Goal: Task Accomplishment & Management: Complete application form

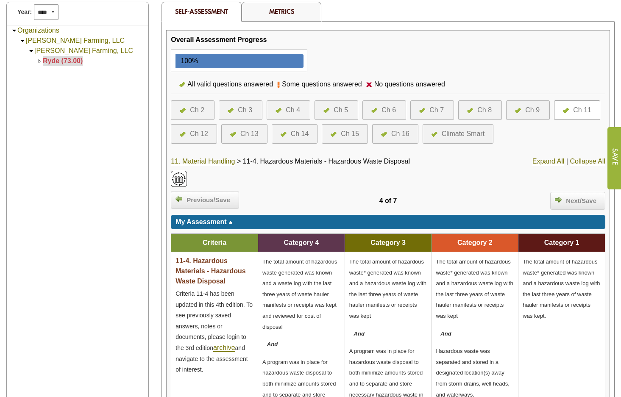
scroll to position [85, 0]
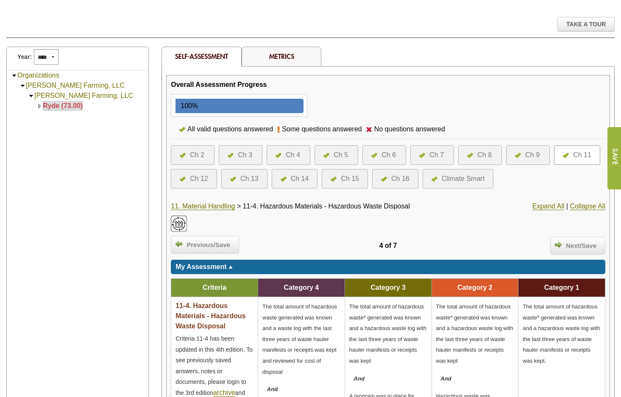
click at [193, 160] on div "Ch 2" at bounding box center [193, 155] width 44 height 20
click at [196, 152] on div "Ch 2" at bounding box center [197, 155] width 14 height 10
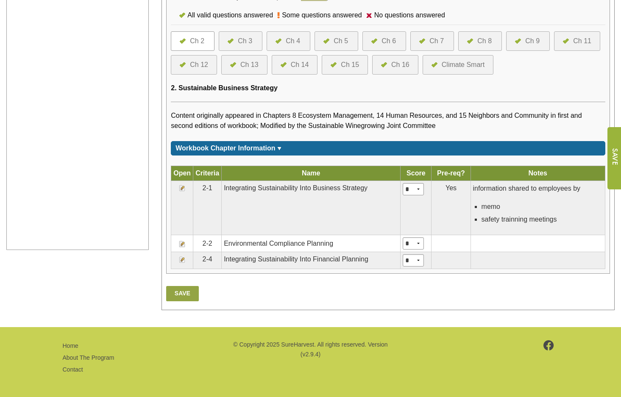
scroll to position [342, 0]
click at [183, 243] on img at bounding box center [182, 244] width 7 height 7
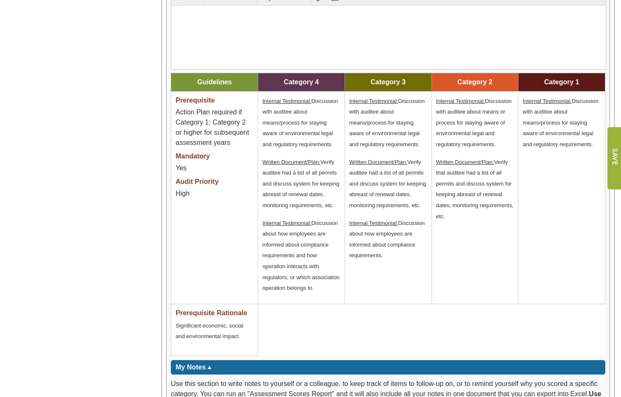
scroll to position [1145, 0]
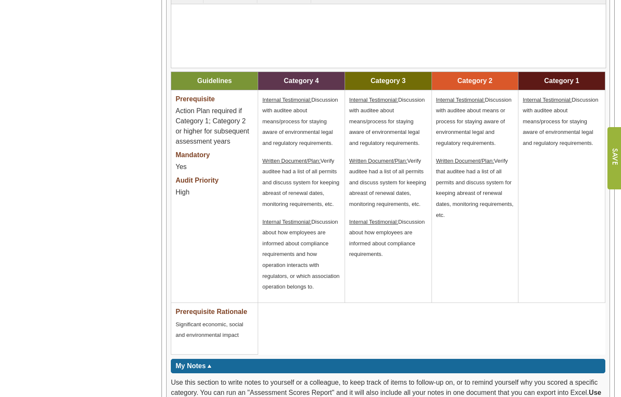
click at [595, 143] on p "Internal Testimonial: Discussion with auditee about means/process for staying a…" at bounding box center [562, 121] width 78 height 54
click at [592, 144] on span "Internal Testimonial: Discussion with auditee about means/process for staying a…" at bounding box center [560, 122] width 75 height 50
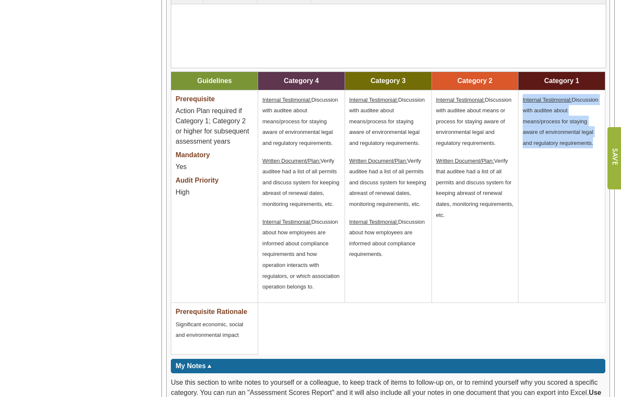
drag, startPoint x: 592, startPoint y: 144, endPoint x: 523, endPoint y: 103, distance: 80.1
click at [523, 103] on span "Internal Testimonial: Discussion with auditee about means/process for staying a…" at bounding box center [560, 122] width 75 height 50
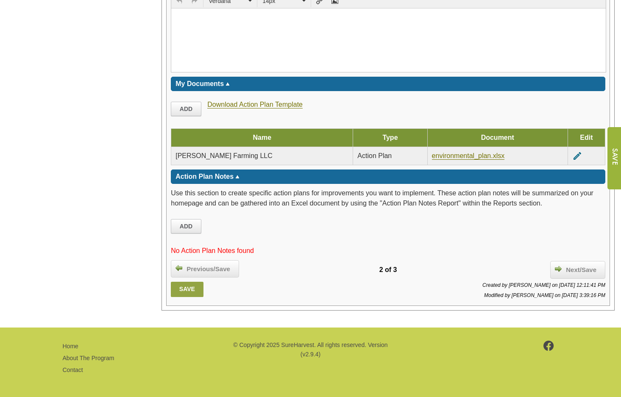
scroll to position [1601, 0]
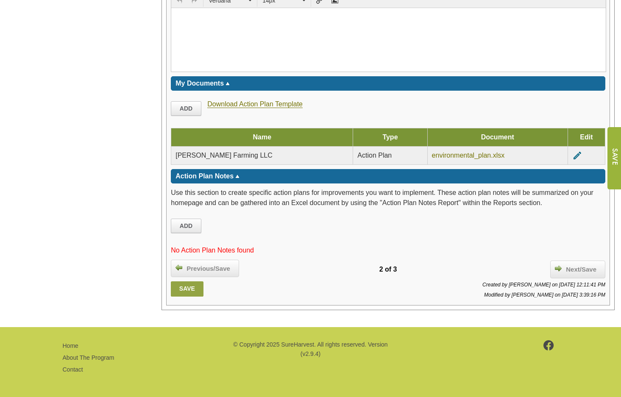
click at [432, 156] on link "environmental_plan.xlsx" at bounding box center [468, 156] width 73 height 8
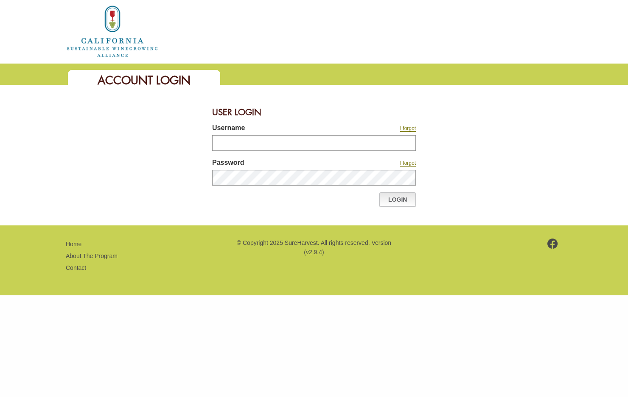
type input "*******"
click at [402, 201] on link "Login" at bounding box center [397, 200] width 36 height 14
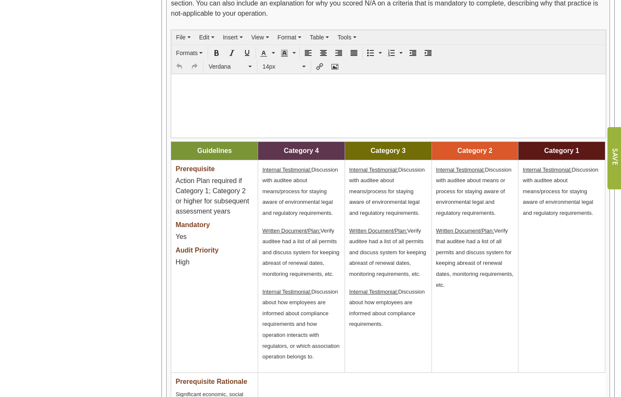
scroll to position [1187, 0]
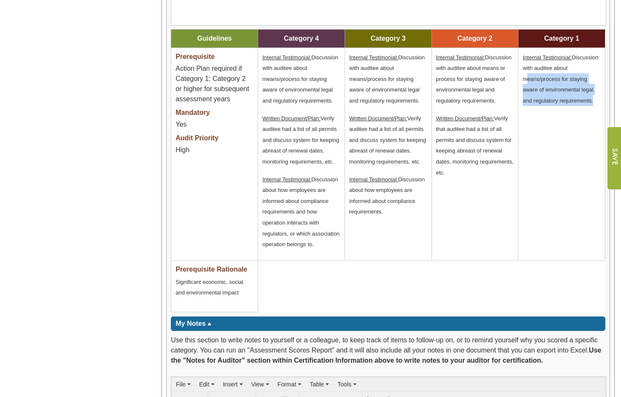
drag, startPoint x: 592, startPoint y: 101, endPoint x: 521, endPoint y: 80, distance: 73.8
click at [521, 80] on td "Internal Testimonial: Discussion with auditee about means/process for staying a…" at bounding box center [562, 153] width 87 height 213
drag, startPoint x: 521, startPoint y: 80, endPoint x: 548, endPoint y: 82, distance: 26.8
copy span "means/process for staying aware of environmental legal and regulatory requireme…"
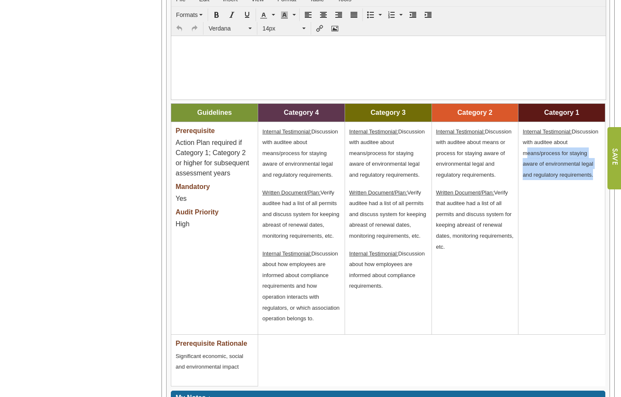
scroll to position [1092, 0]
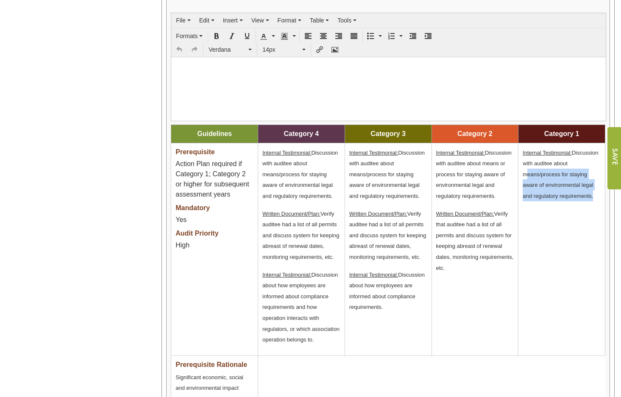
copy span "means/process for staying aware of environmental legal and regulatory requireme…"
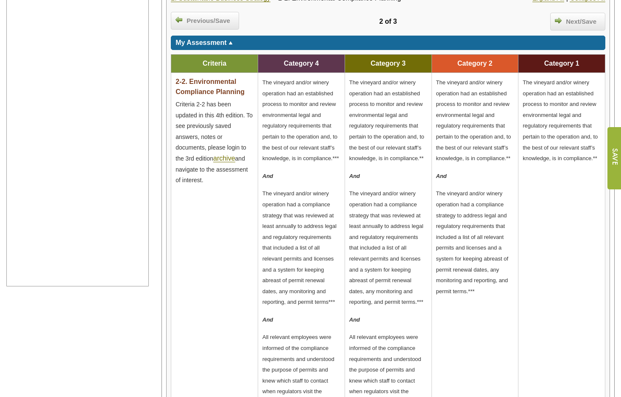
scroll to position [74, 0]
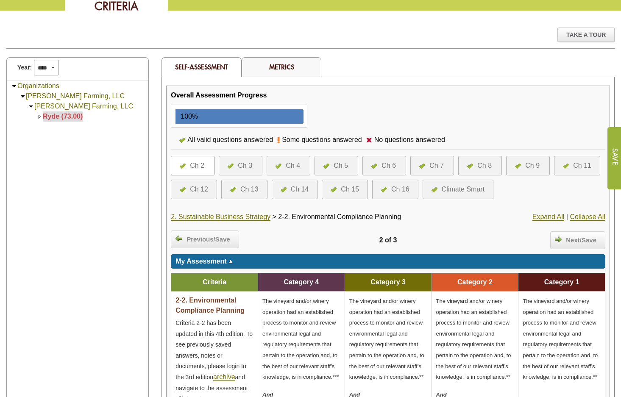
click at [279, 161] on div at bounding box center [281, 166] width 10 height 10
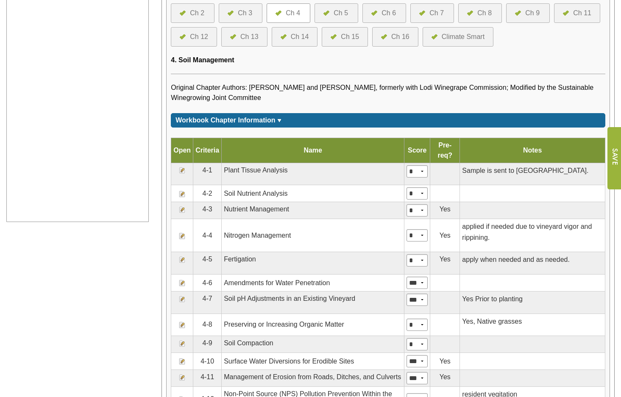
scroll to position [382, 0]
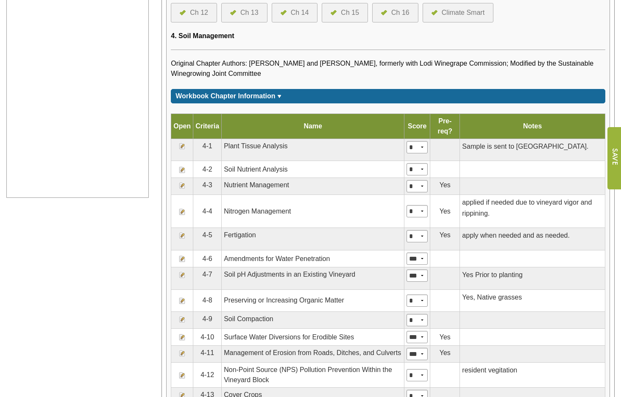
click at [181, 150] on img at bounding box center [182, 146] width 7 height 7
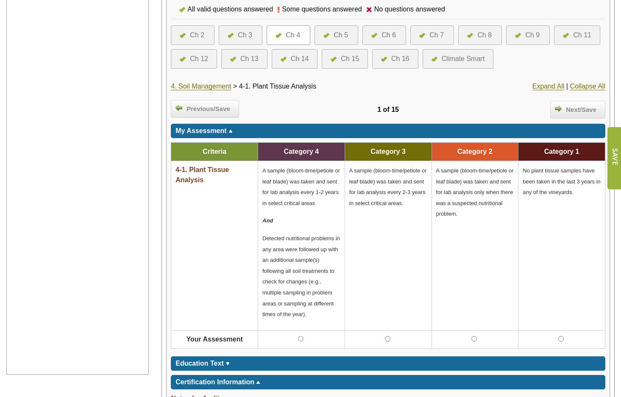
scroll to position [212, 0]
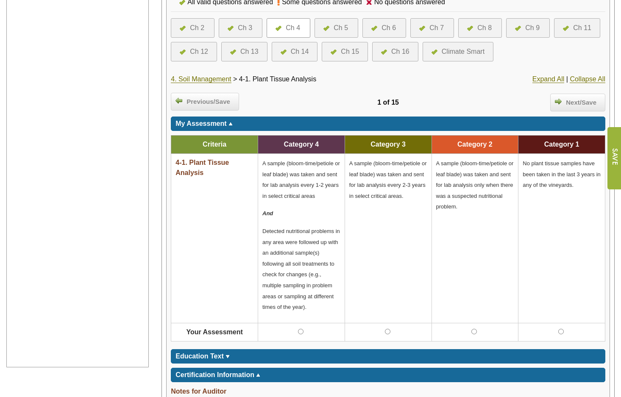
click at [306, 80] on span "4-1. Plant Tissue Analysis" at bounding box center [277, 78] width 77 height 7
click at [321, 78] on div "4. Soil Management > 4-1. Plant Tissue Analysis" at bounding box center [316, 79] width 290 height 10
click at [316, 79] on span "4-1. Plant Tissue Analysis" at bounding box center [277, 78] width 77 height 7
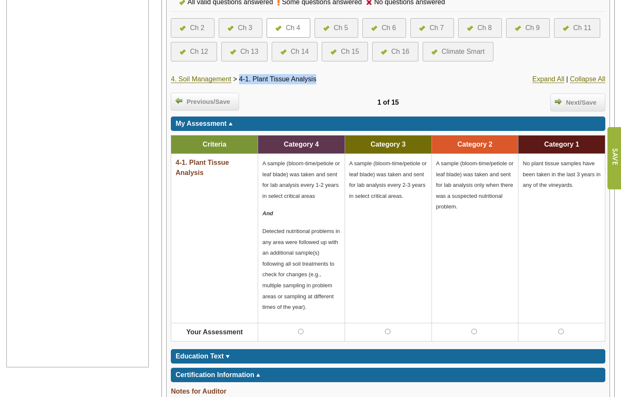
drag, startPoint x: 319, startPoint y: 79, endPoint x: 244, endPoint y: 79, distance: 74.6
click at [244, 79] on span "4-1. Plant Tissue Analysis" at bounding box center [277, 78] width 77 height 7
copy span "4-1. Plant Tissue Analysis"
click at [251, 95] on div "Previous/Save" at bounding box center [242, 100] width 143 height 15
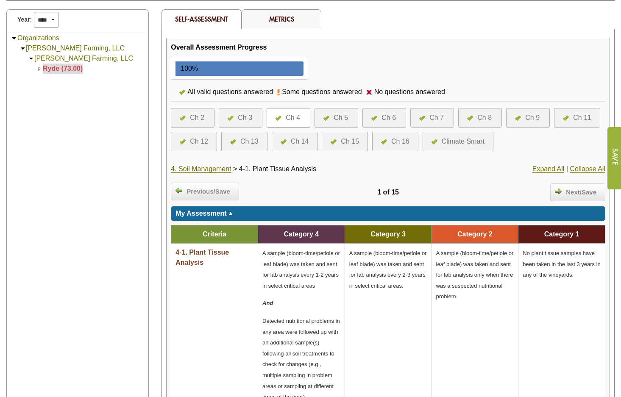
scroll to position [137, 0]
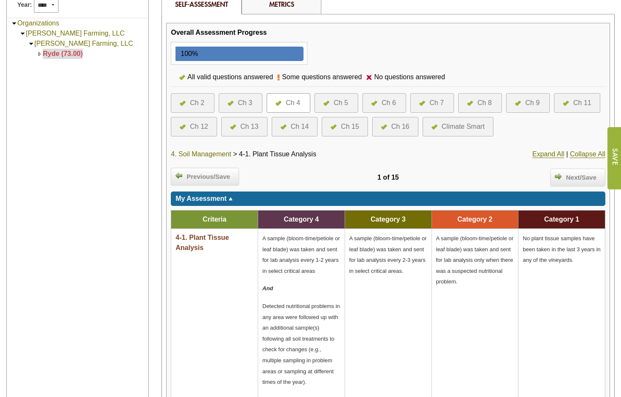
click at [204, 154] on link "4. Soil Management" at bounding box center [201, 155] width 60 height 8
click at [204, 152] on link "4. Soil Management" at bounding box center [201, 155] width 60 height 8
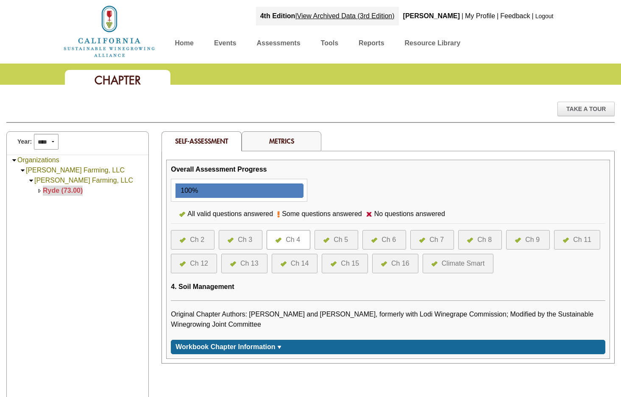
click at [294, 101] on div "Manage Admin Help Online Help Take A Tour Year: **** **** **** **** **** **** *…" at bounding box center [310, 345] width 621 height 520
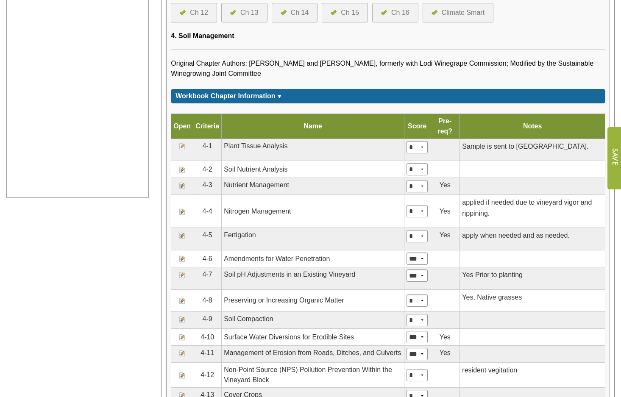
scroll to position [424, 0]
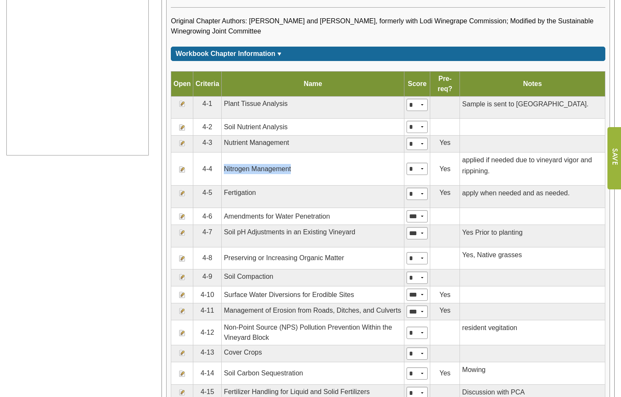
drag, startPoint x: 290, startPoint y: 180, endPoint x: 225, endPoint y: 187, distance: 65.7
click at [225, 186] on td "Nitrogen Management" at bounding box center [313, 169] width 183 height 33
drag, startPoint x: 225, startPoint y: 187, endPoint x: 227, endPoint y: 181, distance: 6.3
copy td "Nitrogen Management"
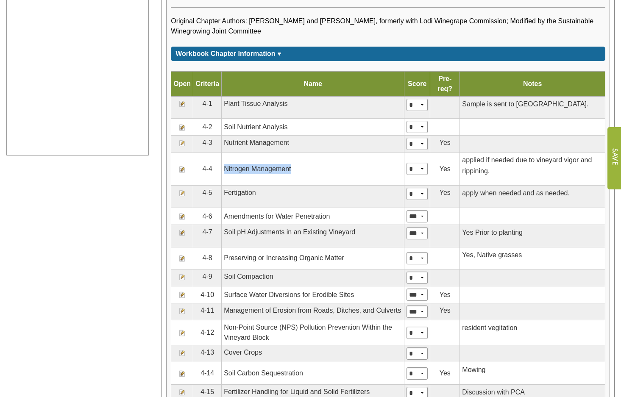
click at [181, 173] on img at bounding box center [182, 169] width 7 height 7
click at [182, 173] on img at bounding box center [182, 169] width 7 height 7
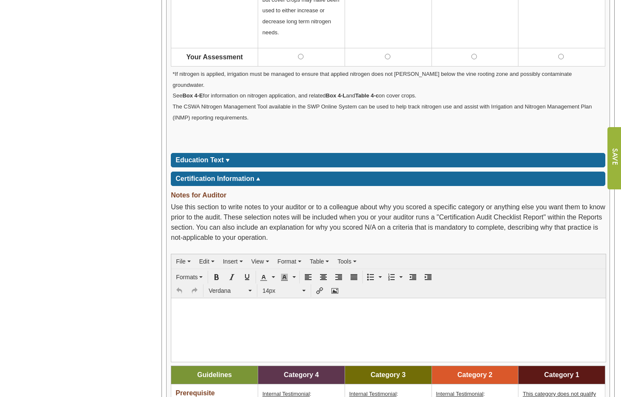
scroll to position [721, 0]
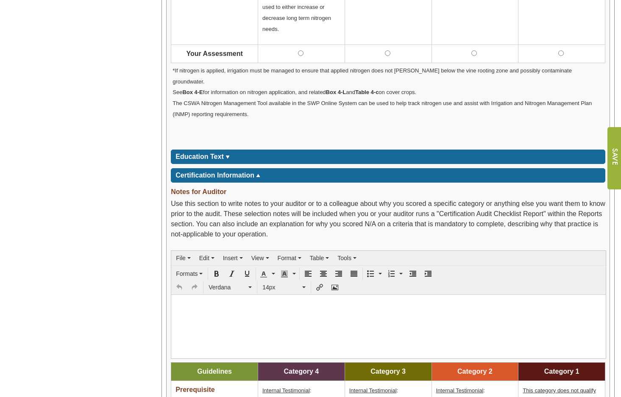
click at [229, 156] on img at bounding box center [228, 157] width 4 height 3
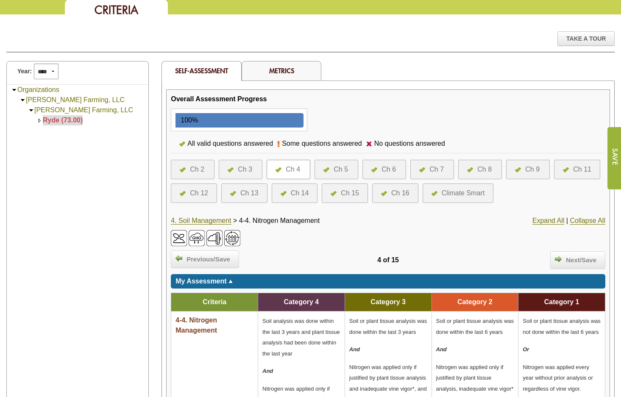
scroll to position [145, 0]
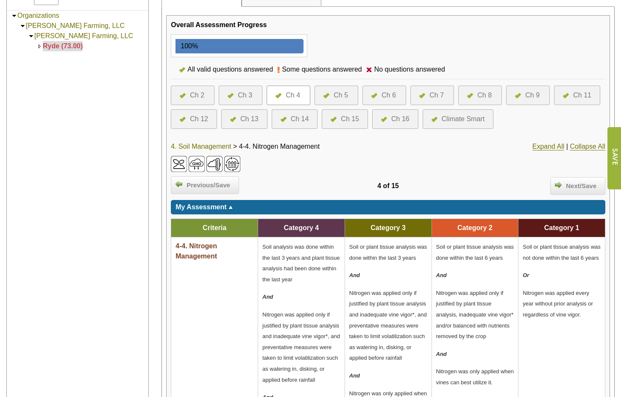
click at [209, 145] on link "4. Soil Management" at bounding box center [201, 147] width 60 height 8
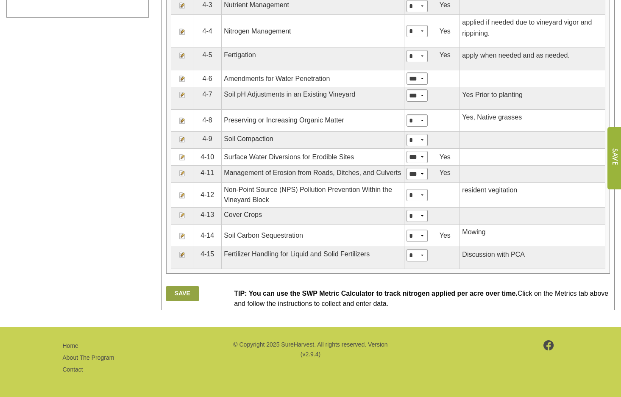
scroll to position [575, 0]
click at [182, 55] on img at bounding box center [182, 55] width 7 height 7
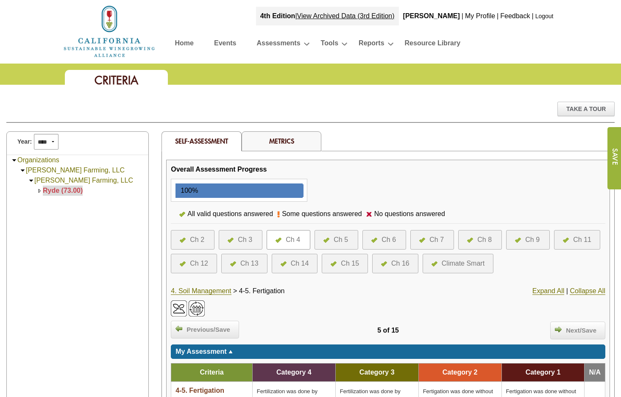
click at [329, 240] on img at bounding box center [327, 240] width 6 height 5
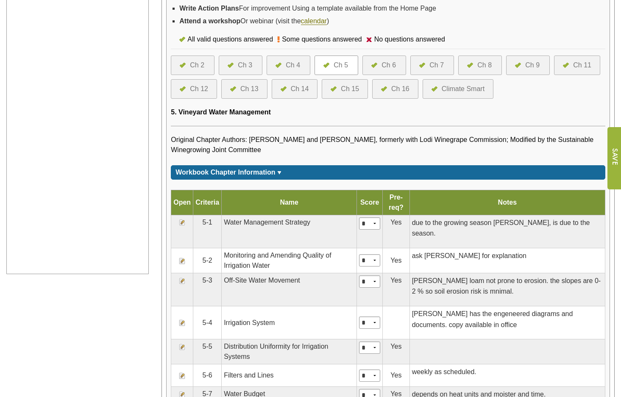
scroll to position [424, 0]
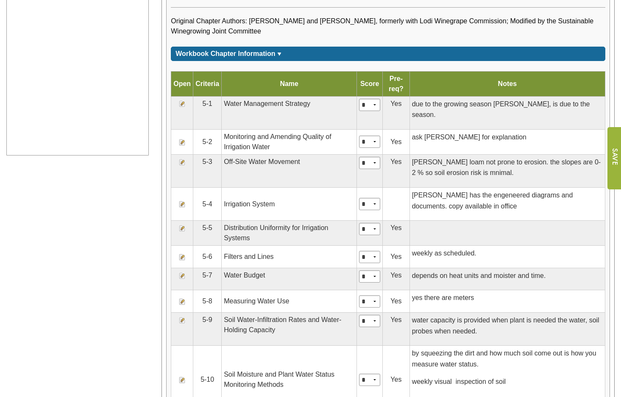
click at [184, 145] on img at bounding box center [182, 142] width 7 height 7
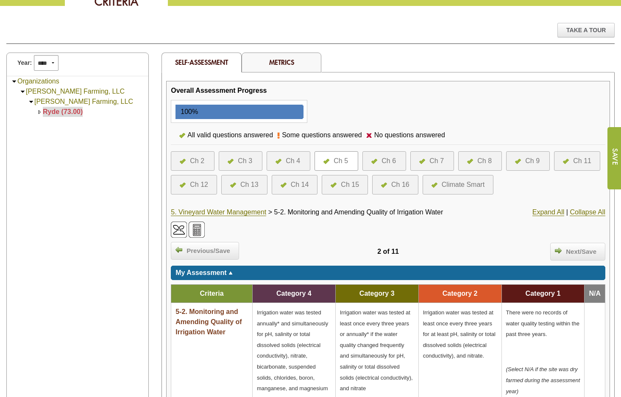
scroll to position [42, 0]
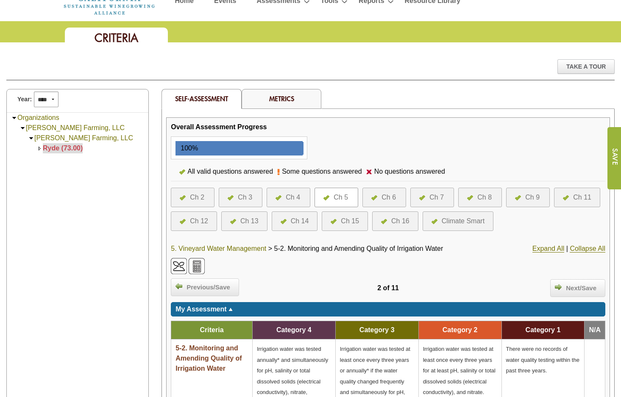
click at [199, 248] on link "5. Vineyard Water Management" at bounding box center [218, 249] width 95 height 8
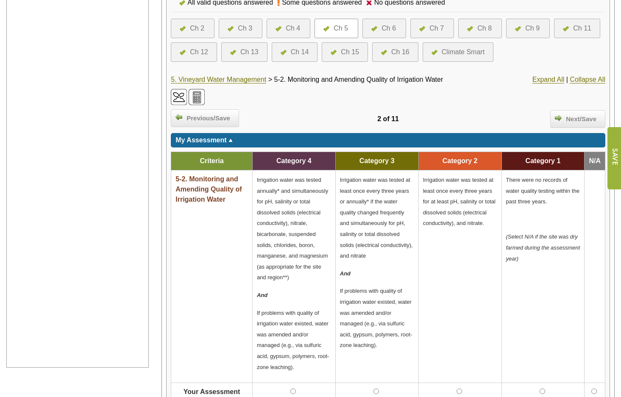
scroll to position [212, 0]
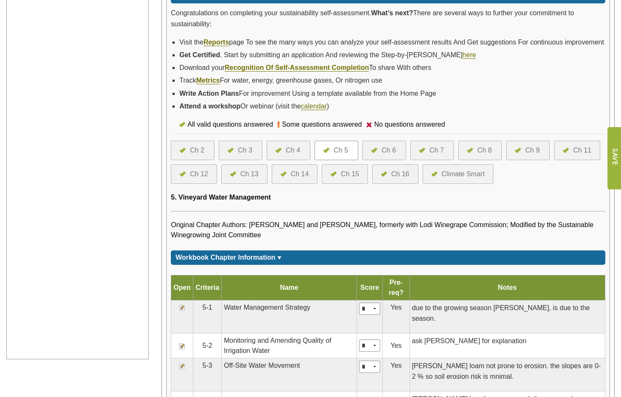
scroll to position [127, 0]
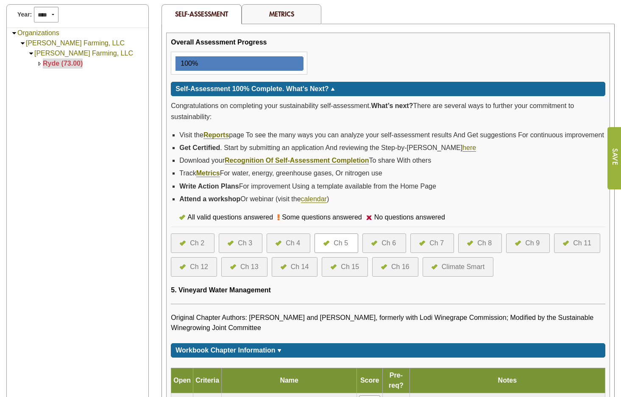
click at [380, 248] on div at bounding box center [376, 243] width 10 height 10
click at [379, 248] on div at bounding box center [376, 243] width 10 height 10
click at [377, 246] on img at bounding box center [374, 243] width 6 height 5
click at [379, 248] on div at bounding box center [376, 243] width 10 height 10
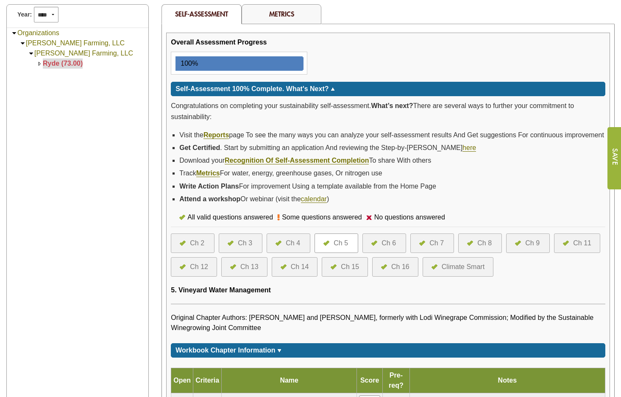
click at [374, 246] on img at bounding box center [374, 243] width 6 height 5
click at [385, 248] on div "Ch 6" at bounding box center [389, 243] width 14 height 10
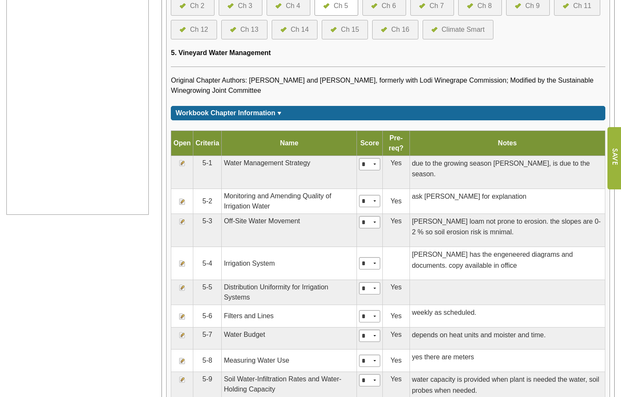
scroll to position [382, 0]
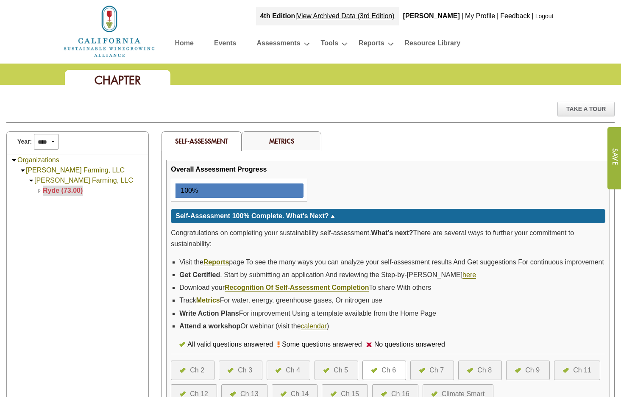
click at [46, 190] on span "Ryde (73.00)" at bounding box center [63, 190] width 40 height 7
click at [65, 190] on span "Ryde (73.00)" at bounding box center [63, 190] width 40 height 7
click at [65, 189] on span "Ryde (73.00)" at bounding box center [63, 190] width 40 height 7
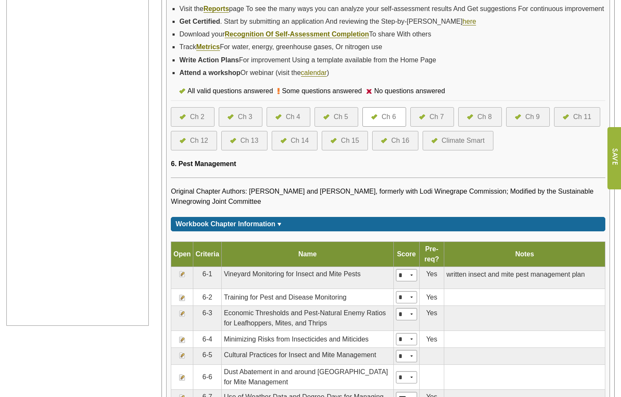
scroll to position [254, 0]
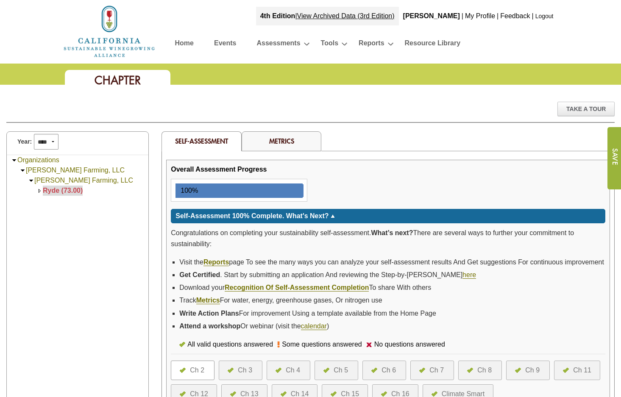
click at [191, 38] on link "Home" at bounding box center [184, 44] width 19 height 15
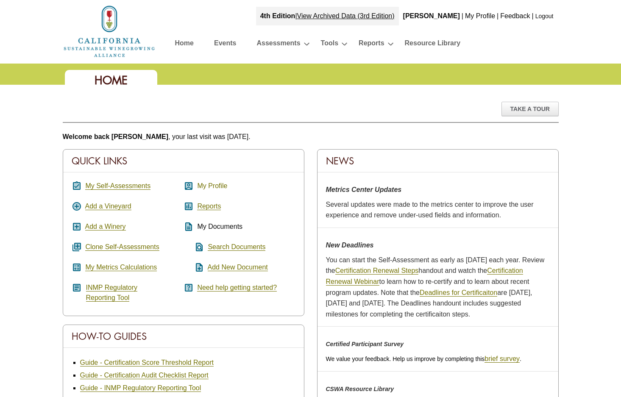
click at [204, 182] on link "My Profile" at bounding box center [212, 186] width 30 height 8
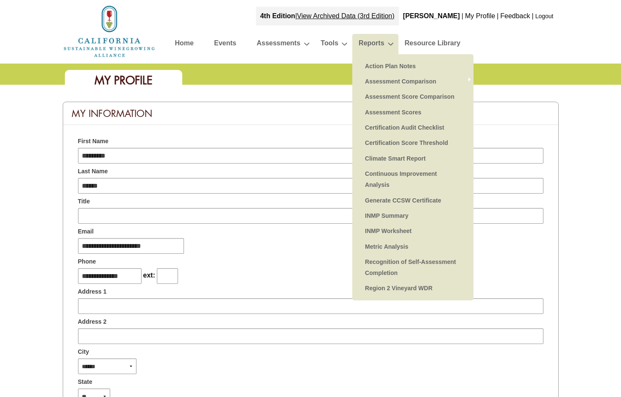
type input "*******"
click at [382, 41] on link "Reports" at bounding box center [371, 44] width 25 height 15
